Goal: Information Seeking & Learning: Learn about a topic

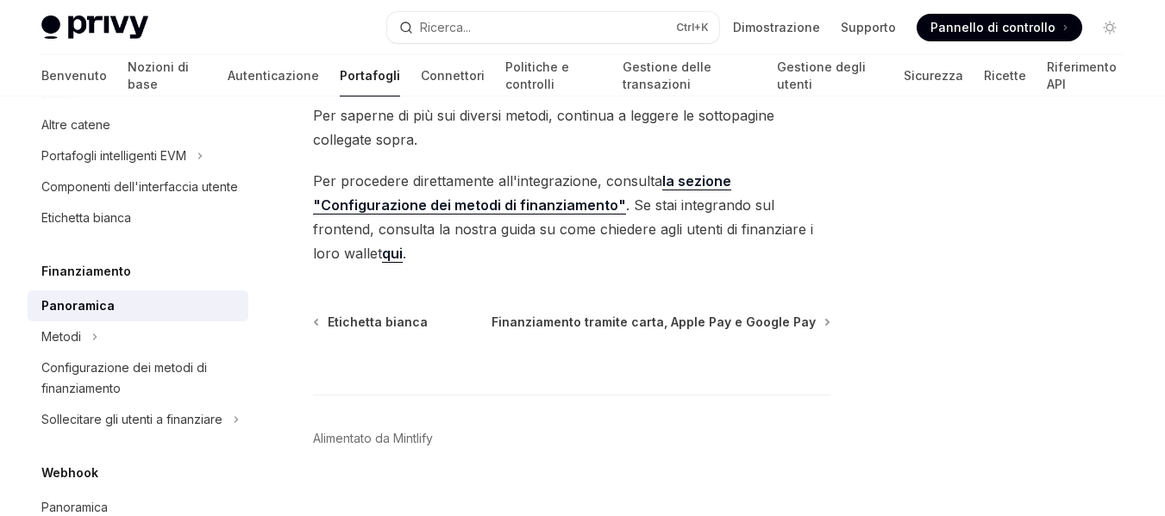
scroll to position [904, 0]
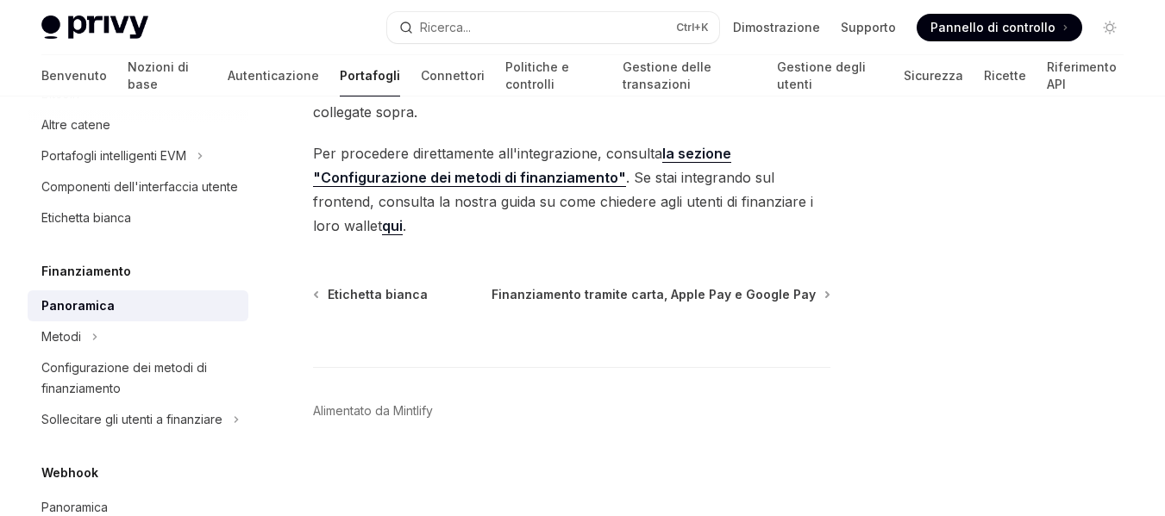
click at [1042, 22] on font "Pannello di controllo" at bounding box center [992, 27] width 125 height 15
click at [1013, 27] on font "Pannello di controllo" at bounding box center [992, 27] width 125 height 15
click at [81, 119] on div at bounding box center [138, 111] width 221 height 28
click at [351, 116] on font "Per saperne di più sui diversi metodi, continua a leggere le sottopagine colleg…" at bounding box center [543, 99] width 461 height 41
click at [71, 122] on div at bounding box center [138, 111] width 221 height 28
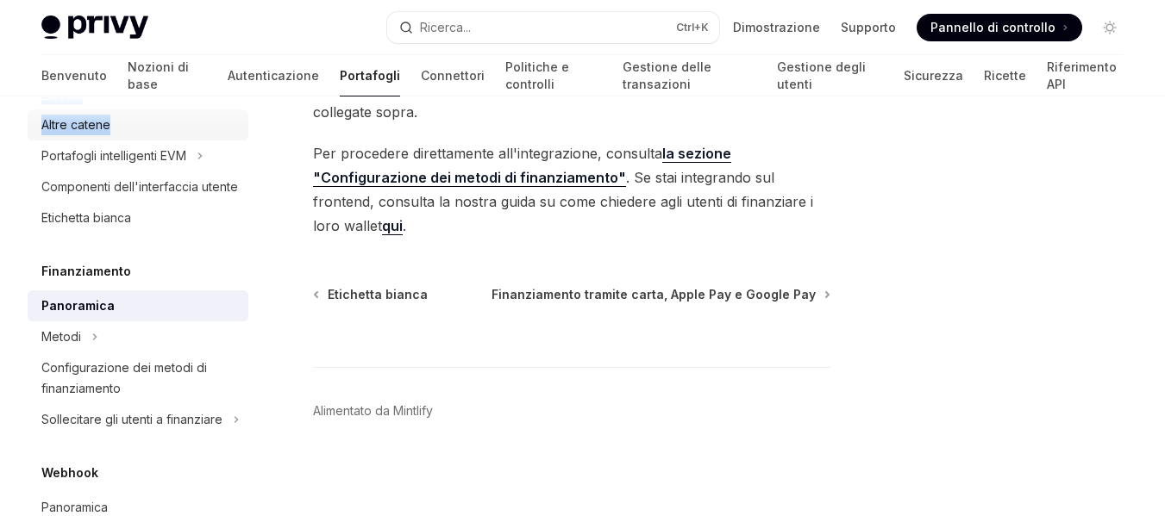
click at [73, 128] on div "Panoramica dei portafogli Supporto della catena Portafogli incorporati Crea un …" at bounding box center [138, 283] width 221 height 1474
click at [91, 124] on font "Altre catene" at bounding box center [75, 124] width 69 height 15
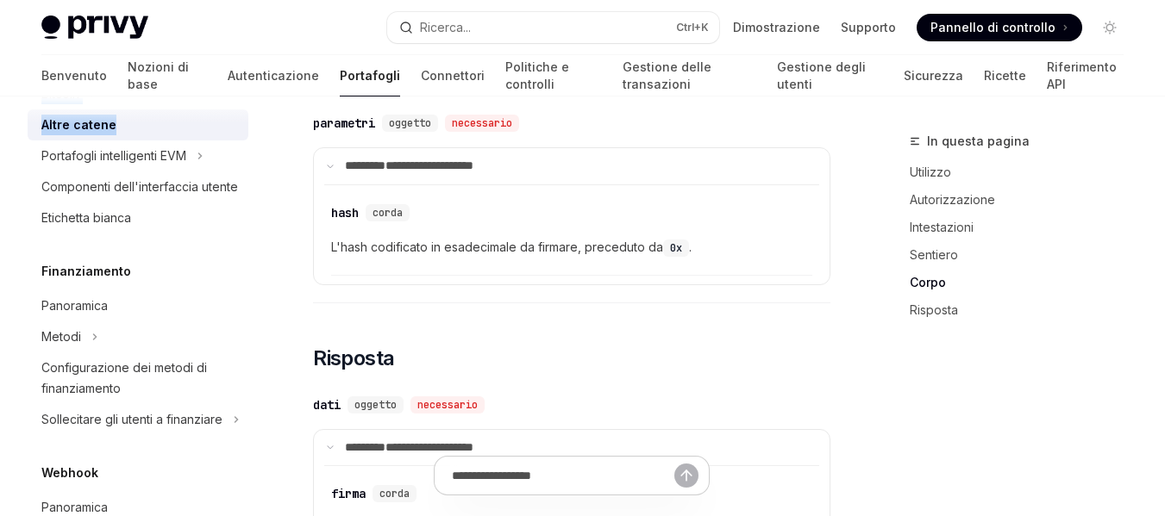
scroll to position [1689, 0]
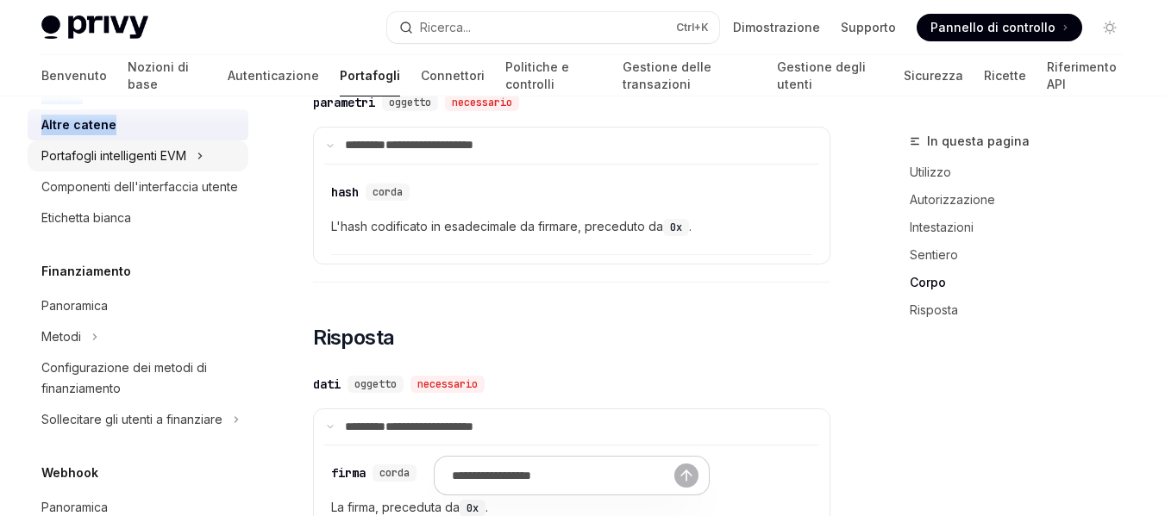
click at [80, 156] on font "Portafogli intelligenti EVM" at bounding box center [113, 155] width 145 height 15
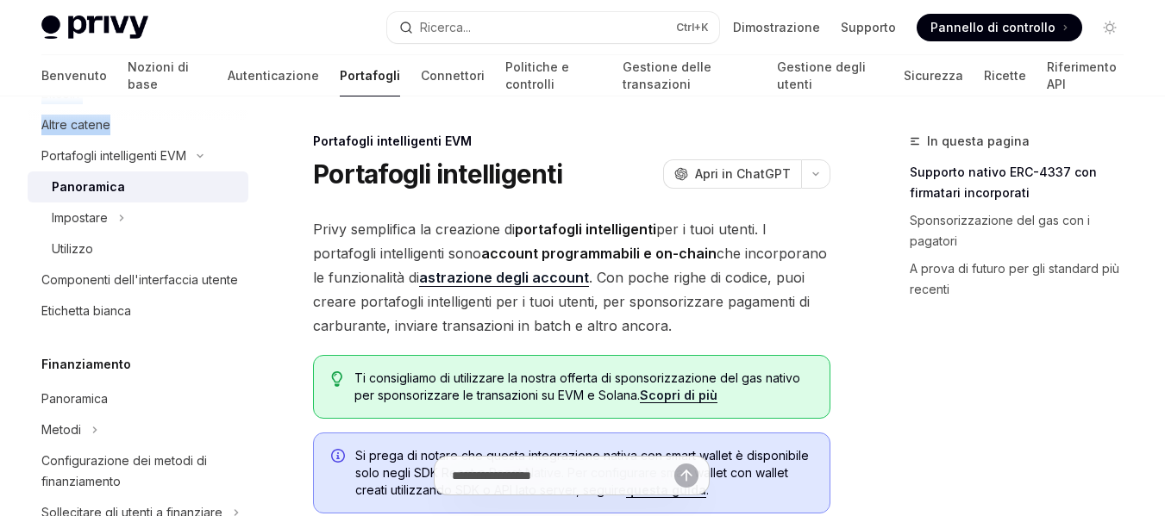
click at [679, 392] on font "Scopri di più" at bounding box center [679, 395] width 78 height 15
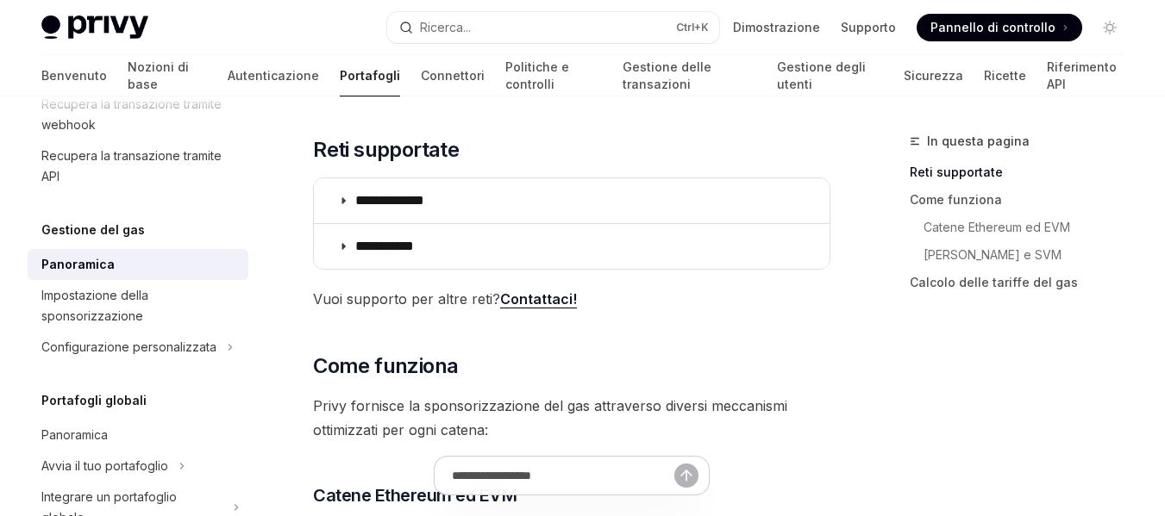
scroll to position [350, 0]
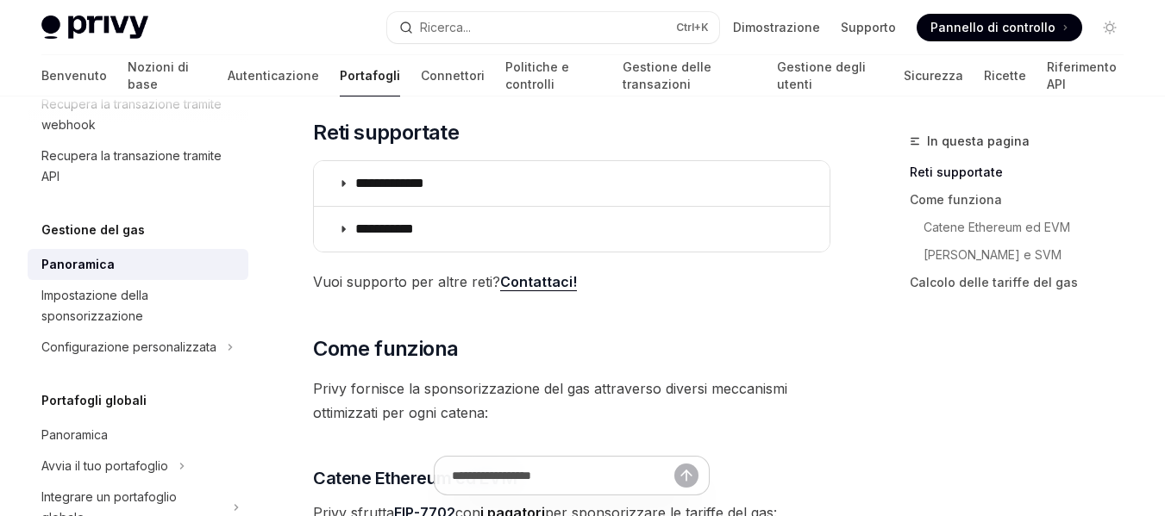
click at [128, 408] on font "Portafogli globali" at bounding box center [93, 400] width 105 height 15
drag, startPoint x: 48, startPoint y: 466, endPoint x: 57, endPoint y: 470, distance: 9.6
click at [50, 408] on font "Portafogli globali" at bounding box center [93, 400] width 105 height 15
click at [67, 408] on font "Portafogli globali" at bounding box center [93, 400] width 105 height 15
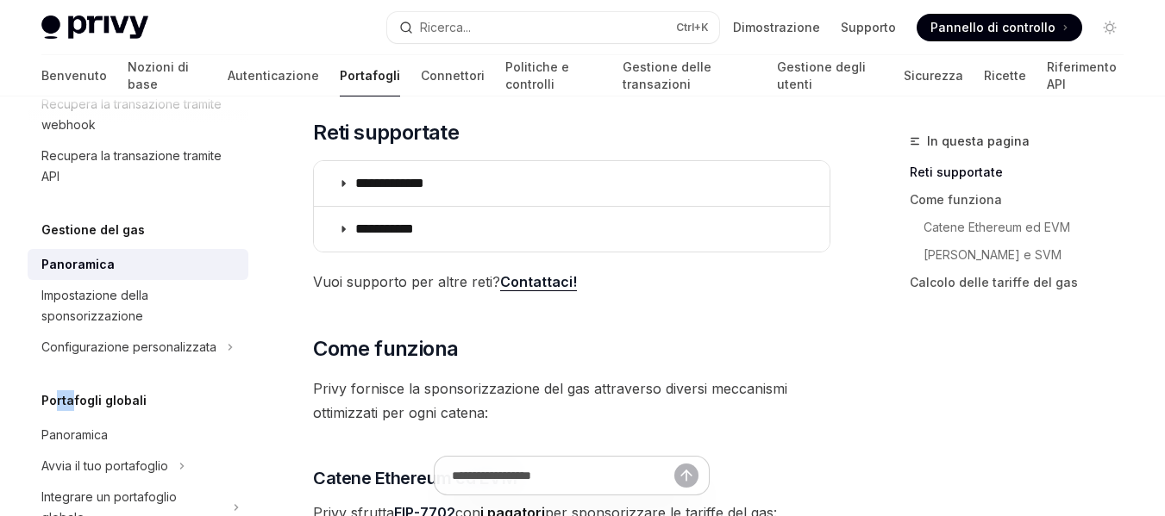
drag, startPoint x: 68, startPoint y: 467, endPoint x: 84, endPoint y: 467, distance: 16.4
click at [83, 408] on font "Portafogli globali" at bounding box center [93, 400] width 105 height 15
click at [97, 408] on font "Portafogli globali" at bounding box center [93, 400] width 105 height 15
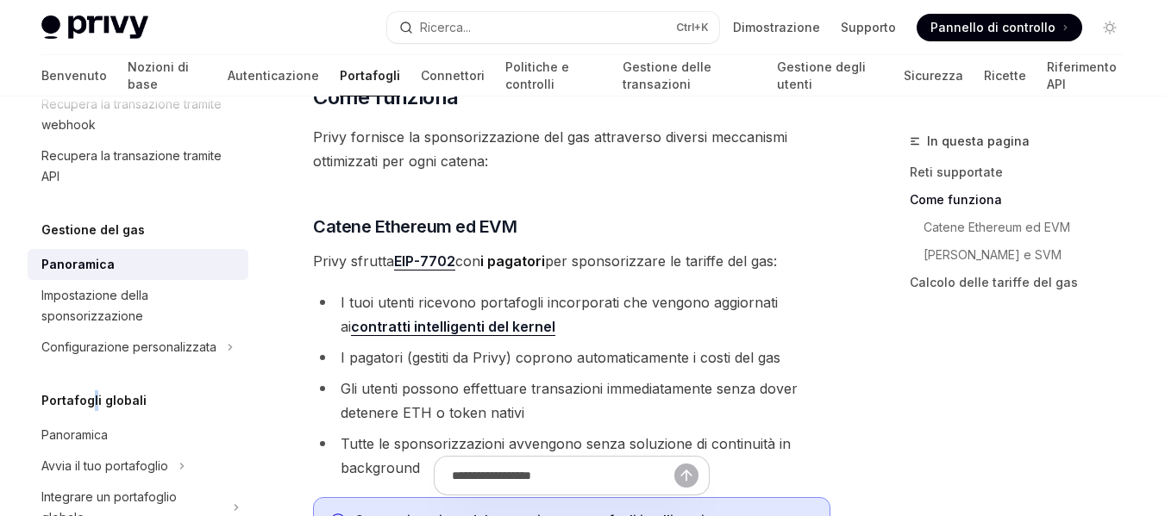
scroll to position [619, 0]
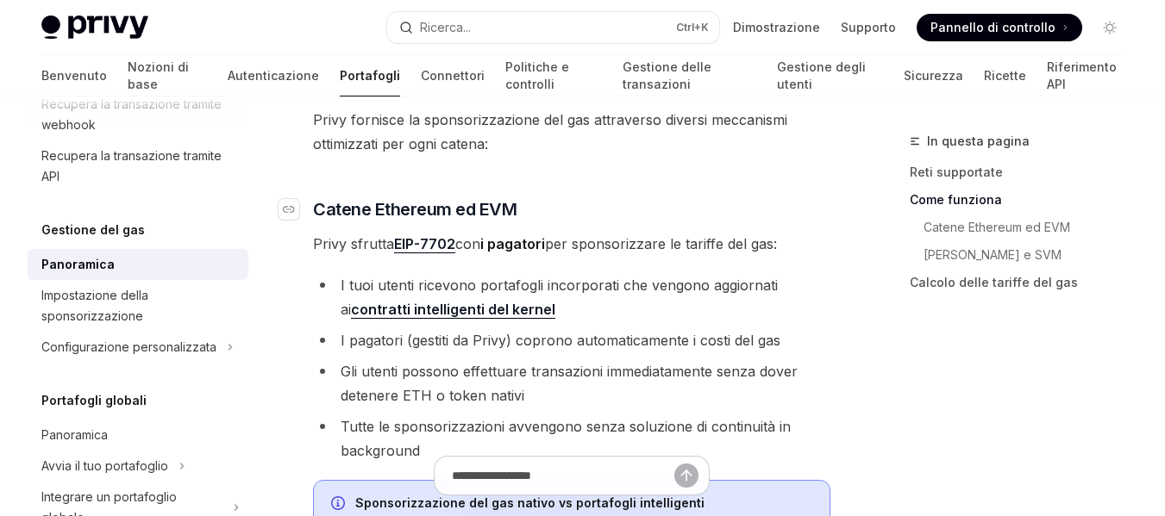
click at [405, 210] on font "Catene Ethereum ed EVM" at bounding box center [414, 209] width 203 height 21
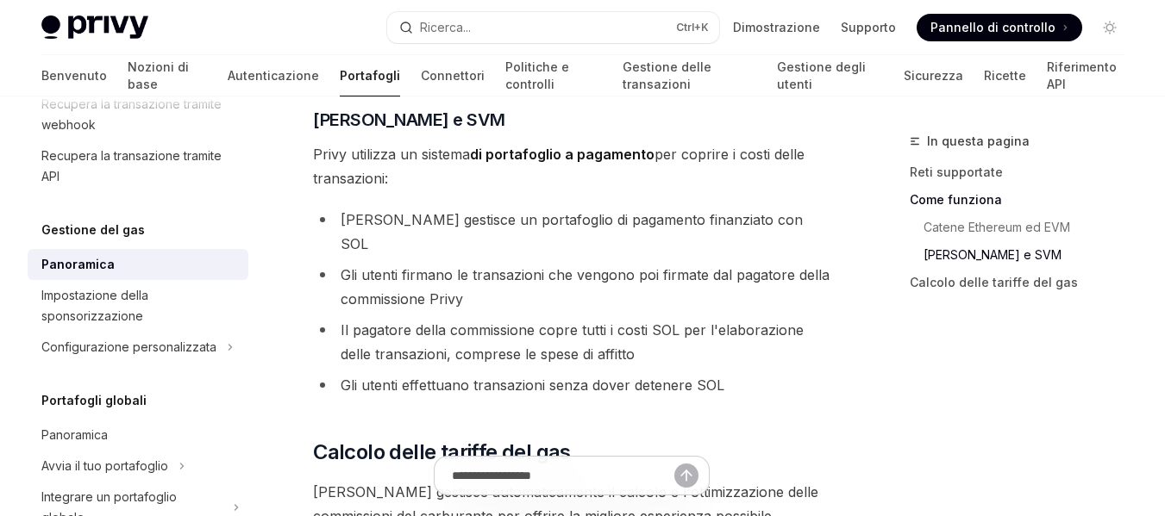
scroll to position [1347, 0]
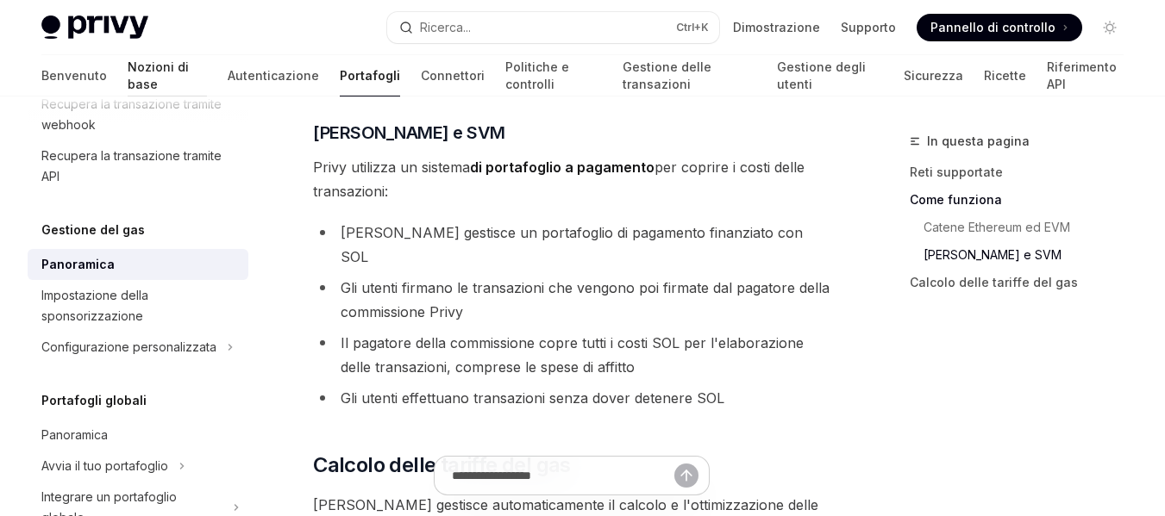
click at [128, 72] on font "Nozioni di base" at bounding box center [158, 75] width 61 height 32
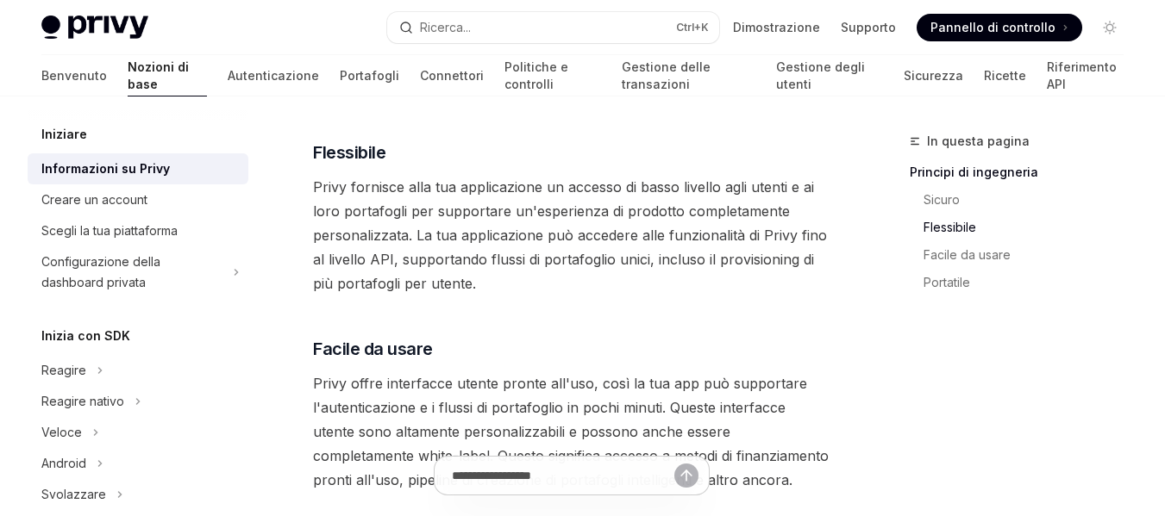
scroll to position [1017, 0]
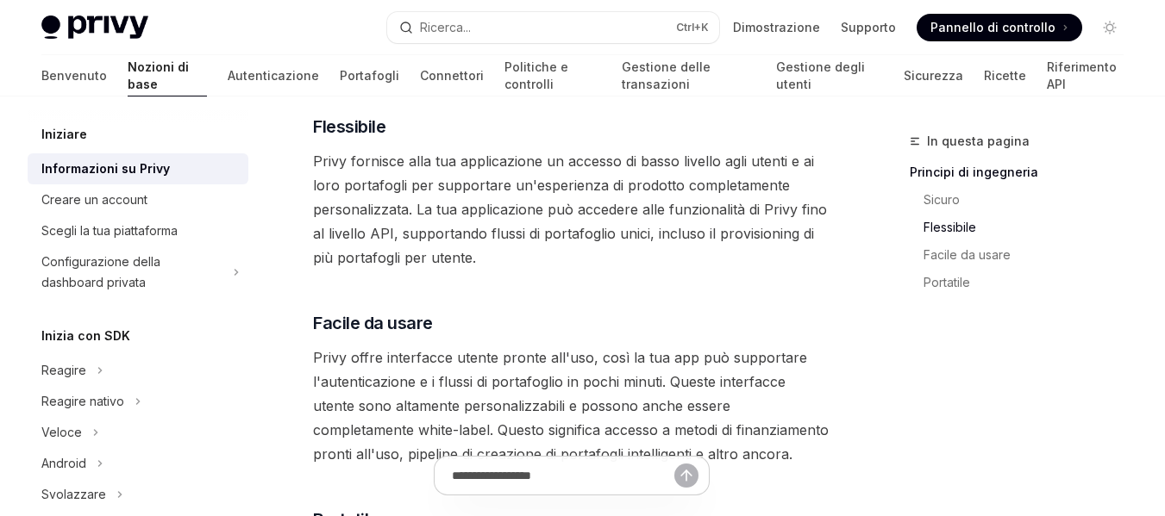
click at [724, 162] on font "Privy fornisce alla tua applicazione un accesso di basso livello agli utenti e …" at bounding box center [570, 210] width 514 height 114
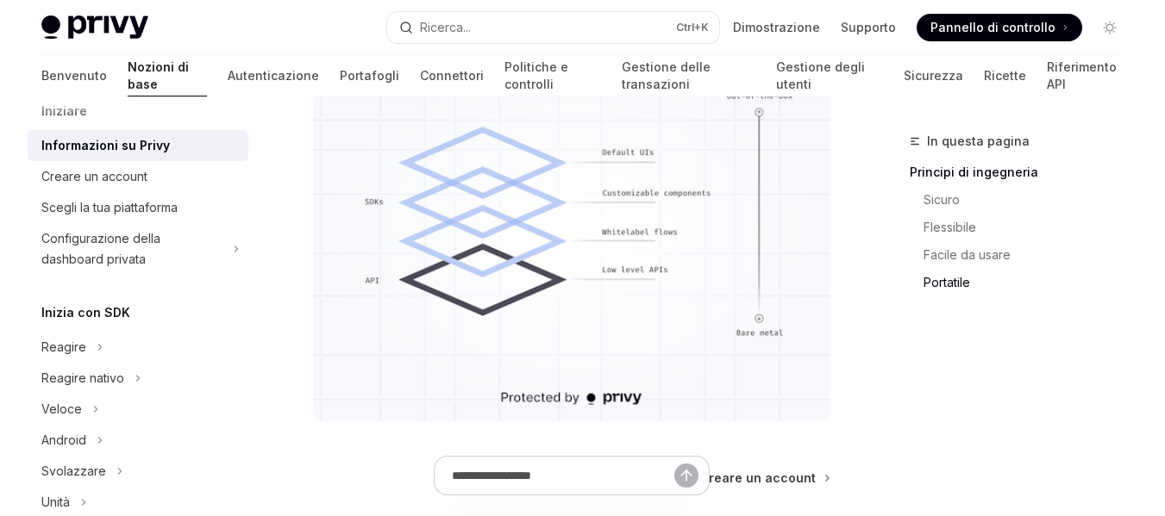
scroll to position [0, 0]
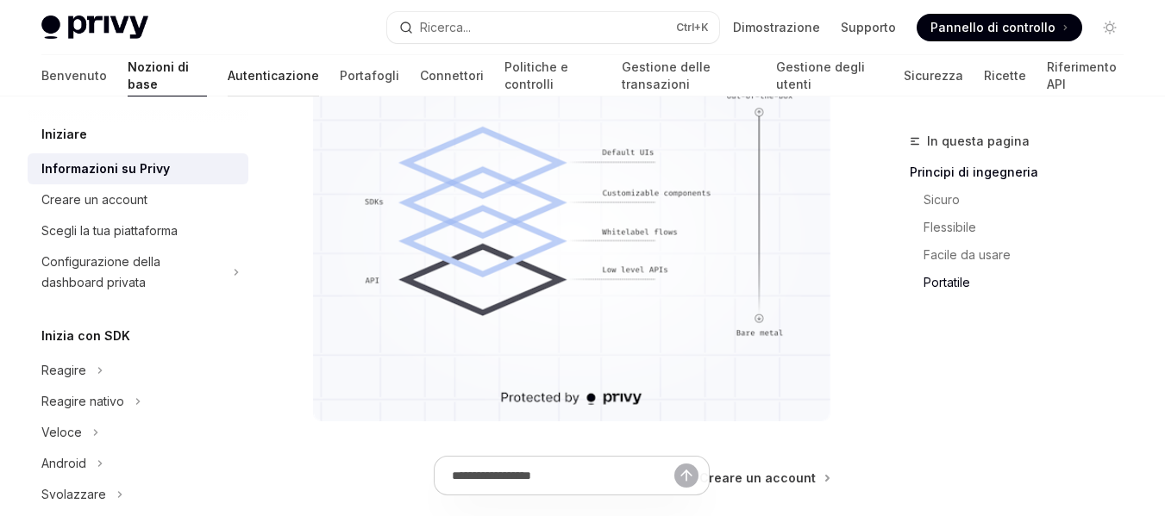
click at [228, 78] on font "Autenticazione" at bounding box center [273, 75] width 91 height 15
type textarea "*"
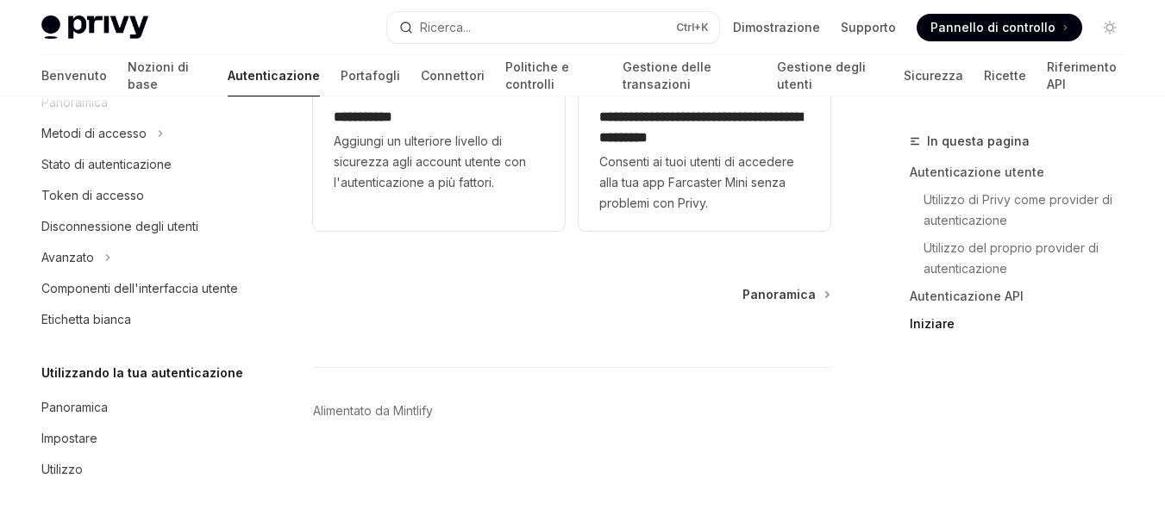
scroll to position [149, 0]
